Goal: Book appointment/travel/reservation

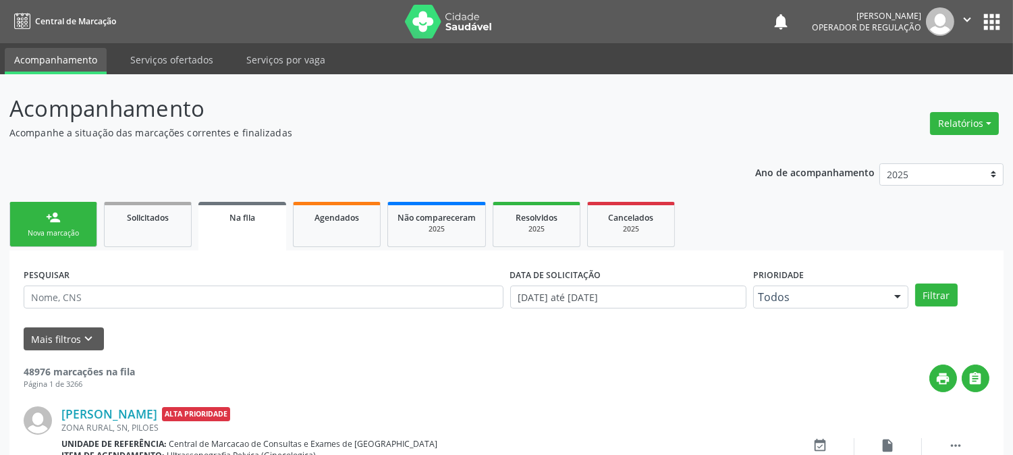
click at [42, 228] on div "Nova marcação" at bounding box center [54, 233] width 68 height 10
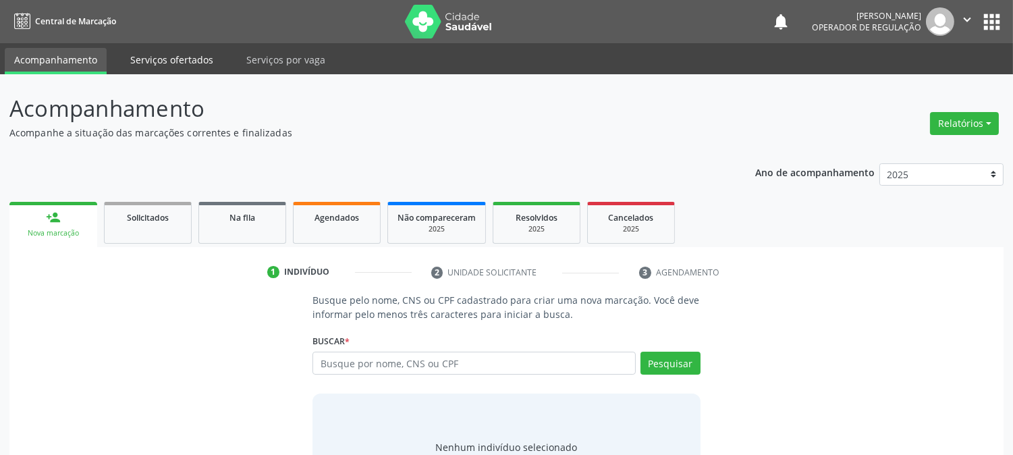
click at [146, 58] on link "Serviços ofertados" at bounding box center [172, 60] width 102 height 24
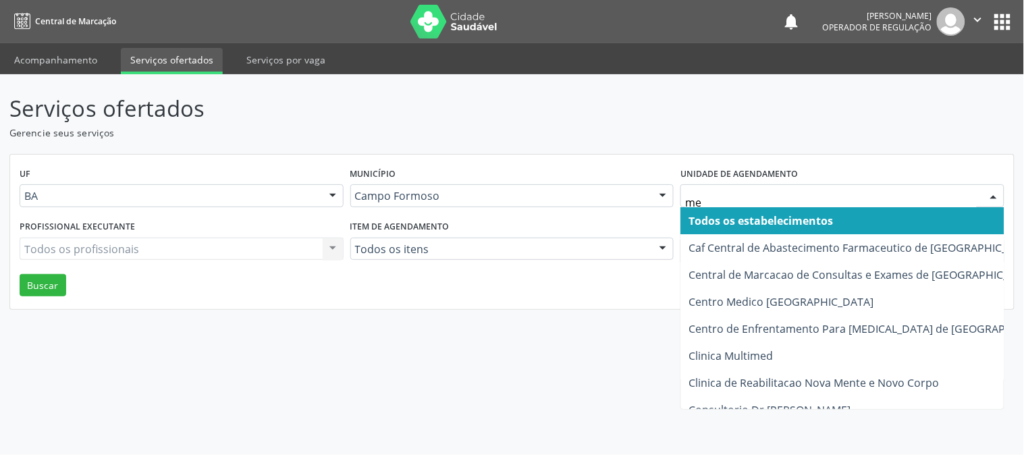
type input "med"
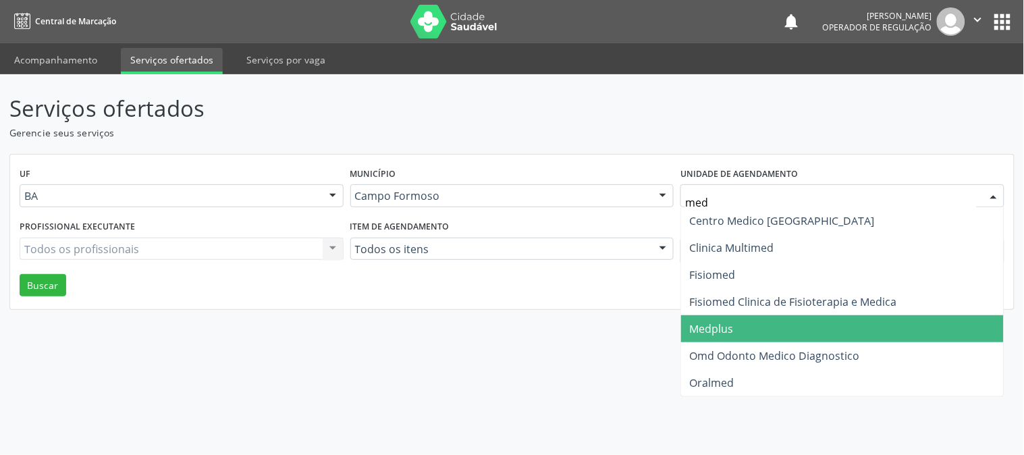
click at [722, 328] on span "Medplus" at bounding box center [711, 328] width 44 height 15
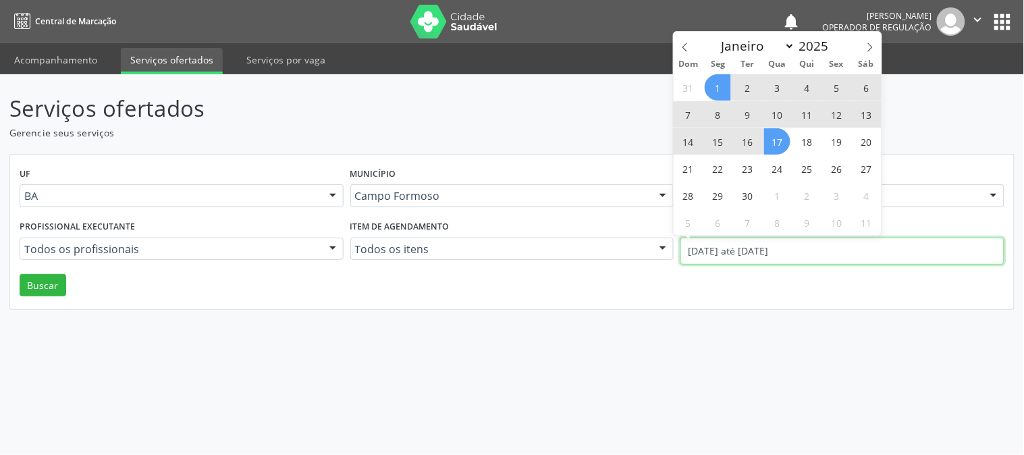
click at [739, 254] on input "01/09/2025 até 17/09/2025" at bounding box center [842, 251] width 324 height 27
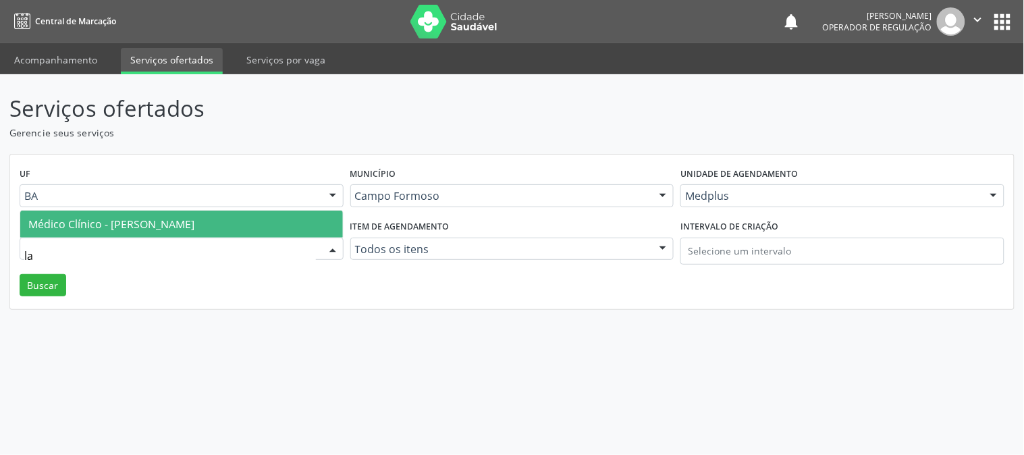
type input "lan"
click at [296, 214] on span "Médico Clínico - Lanna Peralva Miranda Rocha" at bounding box center [181, 224] width 323 height 27
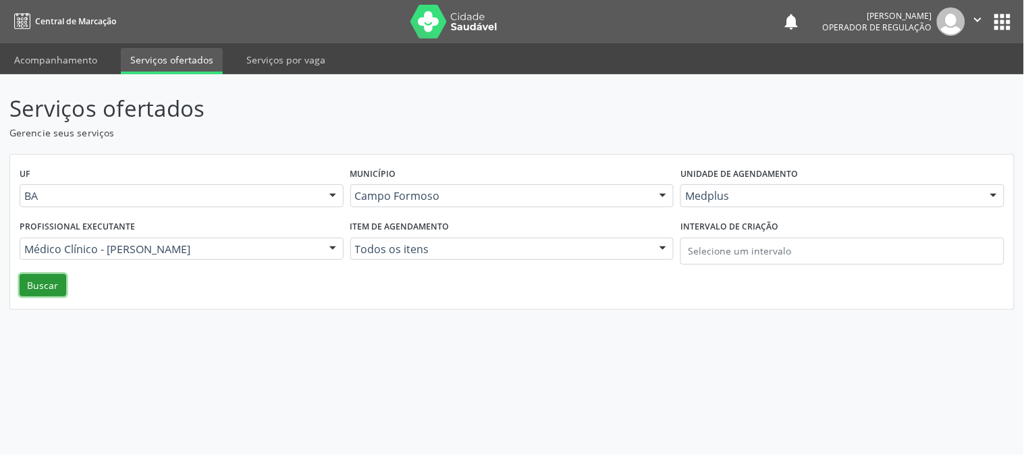
click at [55, 279] on button "Buscar" at bounding box center [43, 285] width 47 height 23
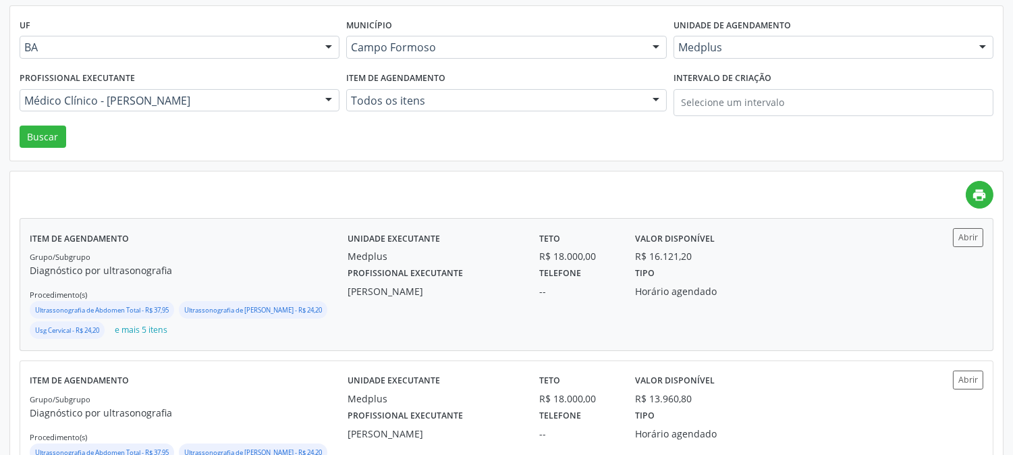
scroll to position [150, 0]
click at [545, 294] on div "--" at bounding box center [577, 290] width 77 height 14
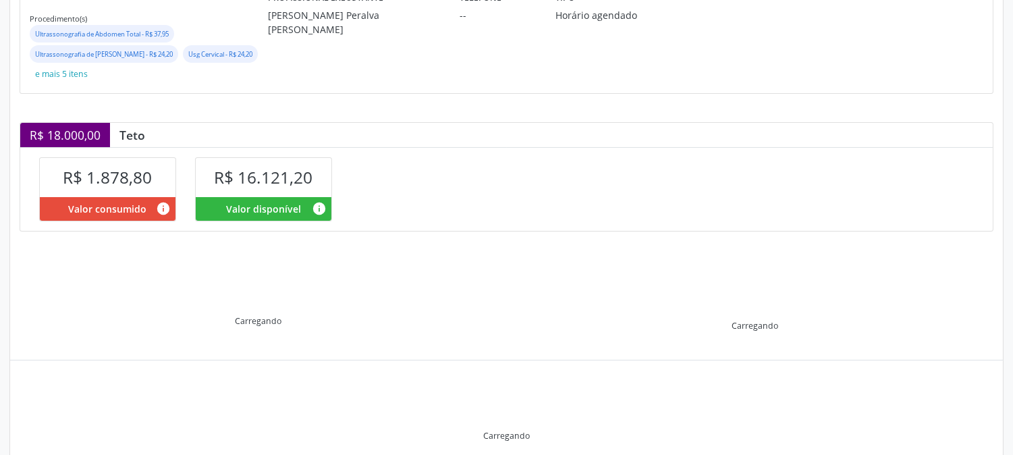
scroll to position [277, 0]
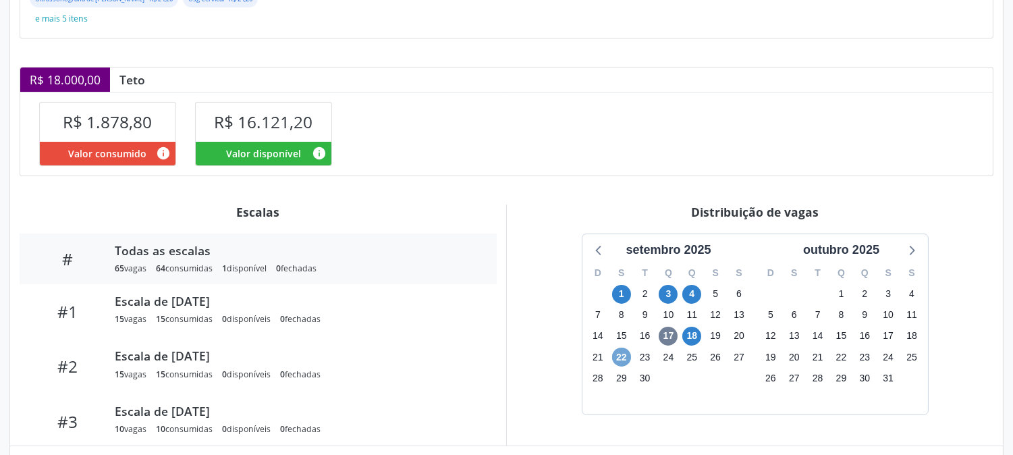
click at [614, 358] on span "22" at bounding box center [621, 357] width 19 height 19
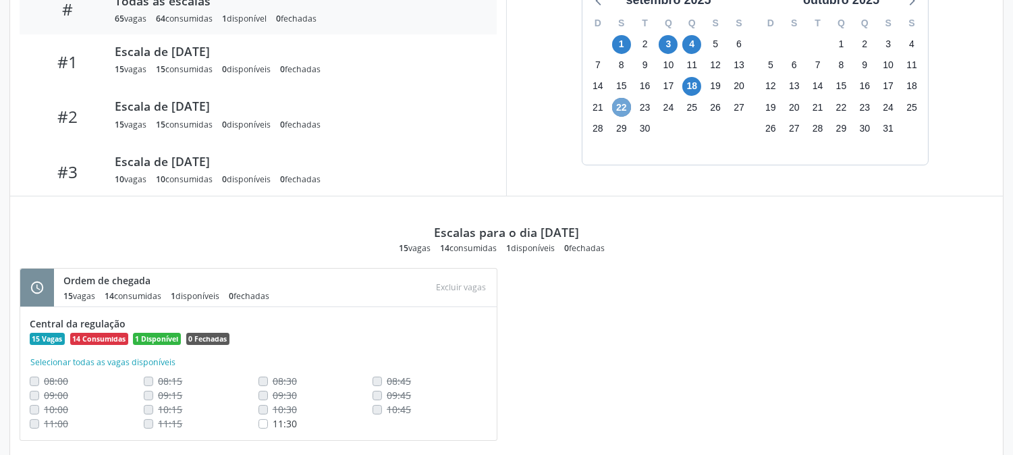
scroll to position [557, 0]
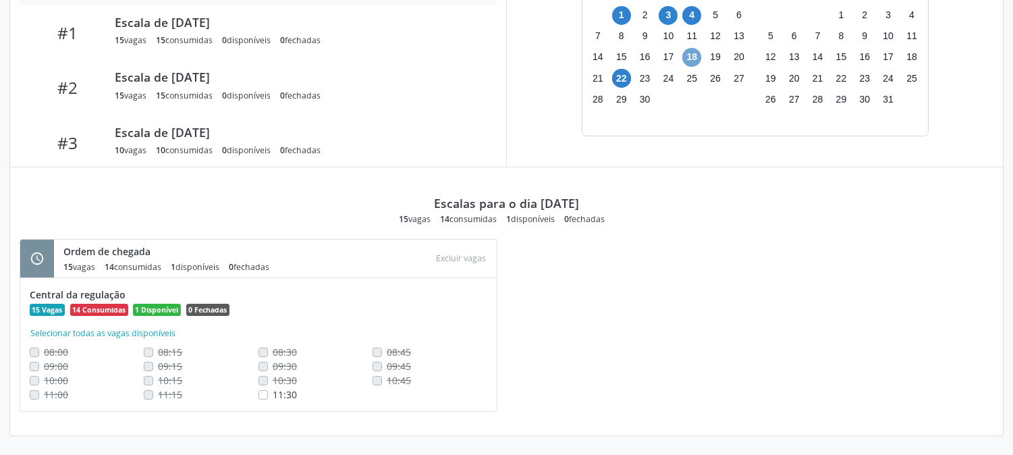
click at [687, 50] on span "18" at bounding box center [691, 57] width 19 height 19
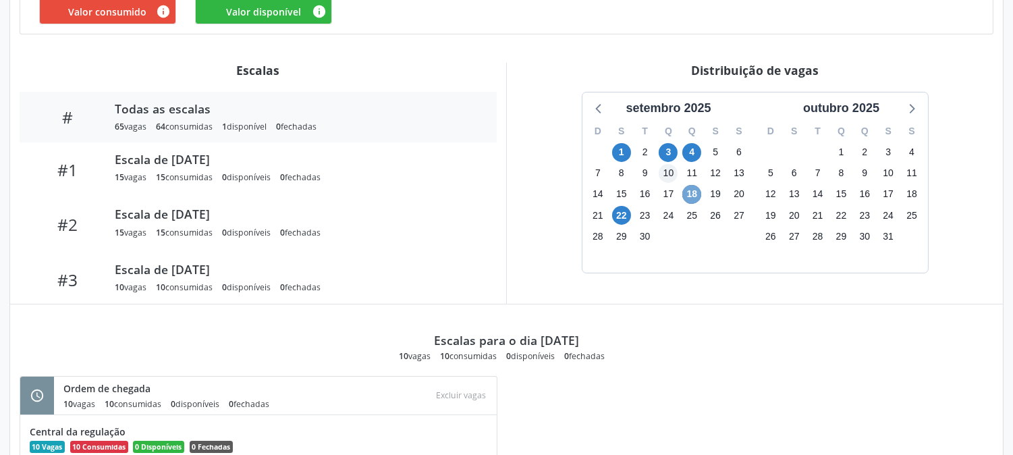
scroll to position [543, 0]
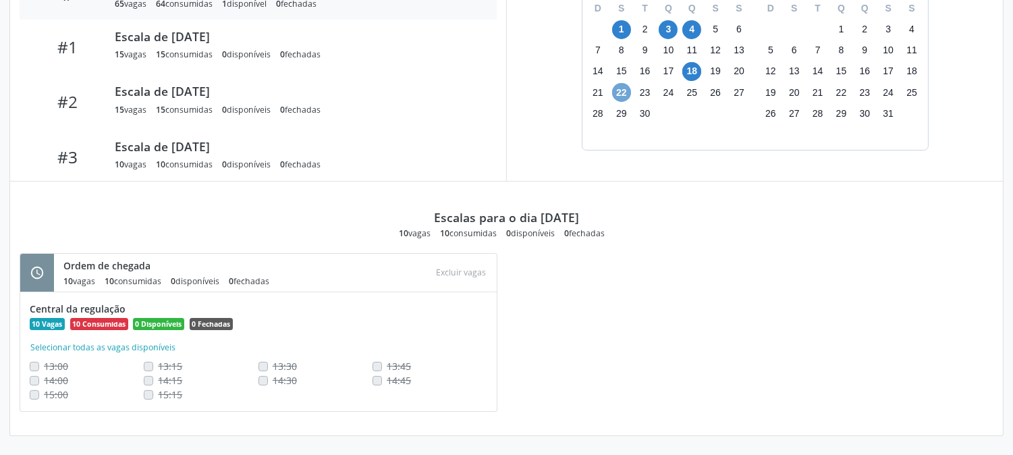
click at [622, 90] on span "22" at bounding box center [621, 92] width 19 height 19
